Goal: Information Seeking & Learning: Learn about a topic

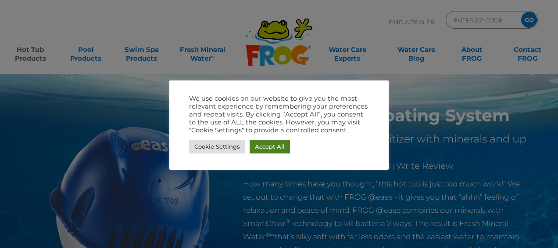
click at [276, 143] on link "Accept All" at bounding box center [270, 147] width 40 height 14
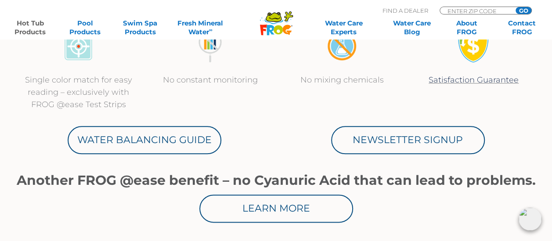
scroll to position [460, 0]
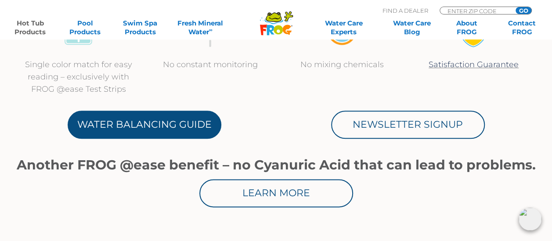
click at [170, 131] on link "Water Balancing Guide" at bounding box center [145, 125] width 154 height 28
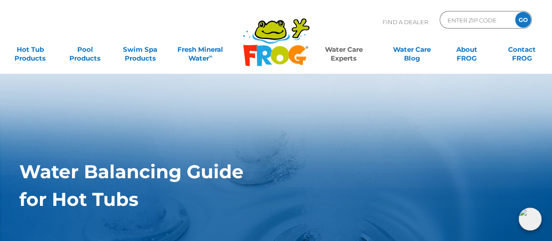
scroll to position [211, 0]
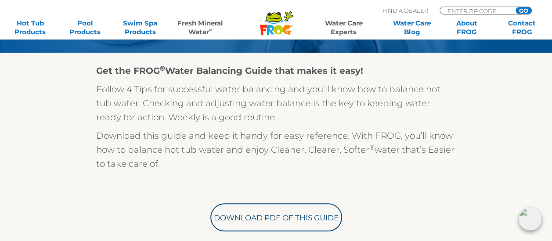
click at [201, 32] on link "Fresh Mineral Water ∞" at bounding box center [201, 28] width 54 height 18
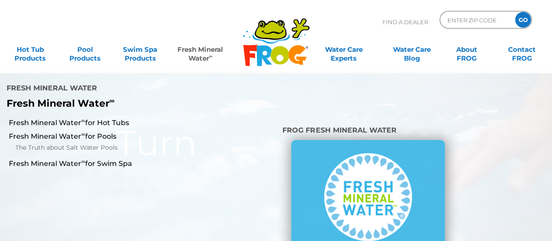
click at [202, 53] on link "Fresh Mineral Water ∞" at bounding box center [201, 50] width 54 height 18
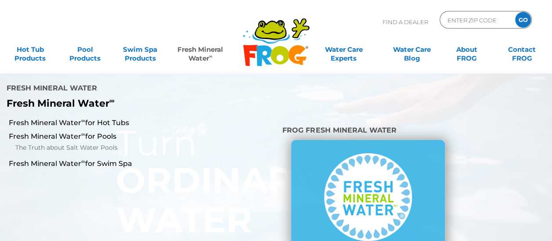
click at [121, 98] on li "Fresh Mineral Water Fresh Mineral Water ∞" at bounding box center [115, 95] width 230 height 42
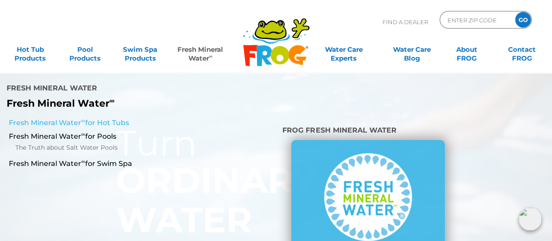
click at [122, 118] on link "Fresh Mineral Water ∞ for Hot Tubs" at bounding box center [96, 123] width 175 height 10
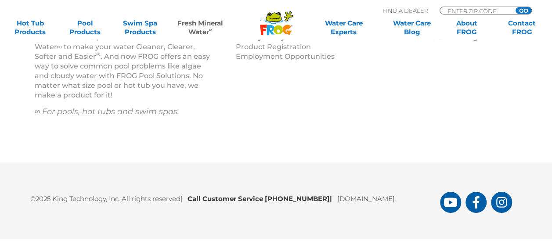
scroll to position [1499, 0]
